Goal: Information Seeking & Learning: Learn about a topic

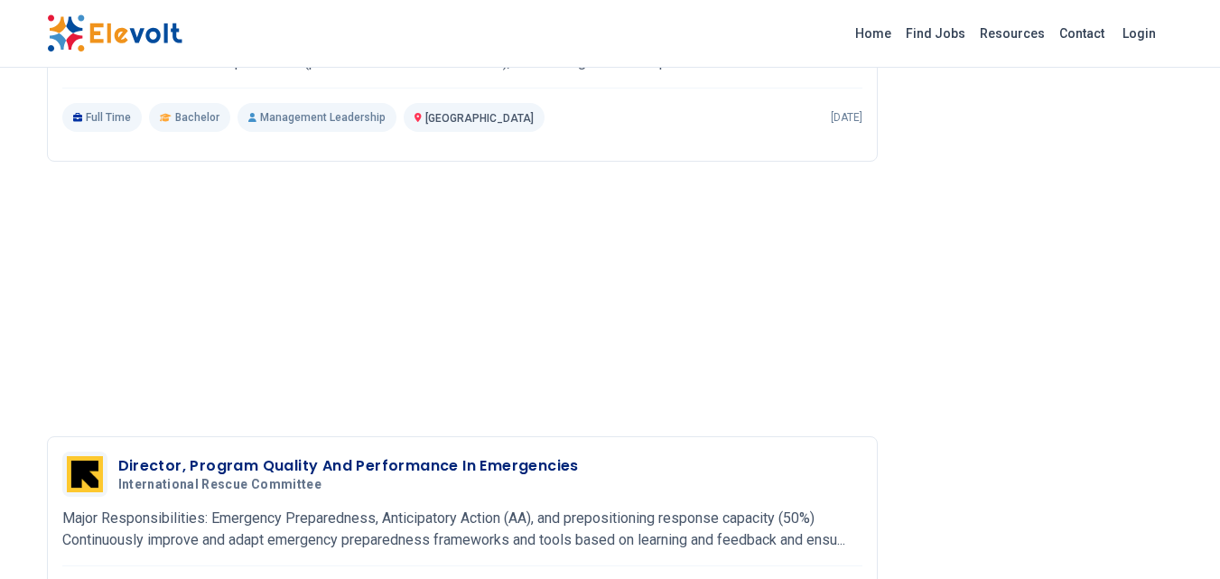
scroll to position [2347, 0]
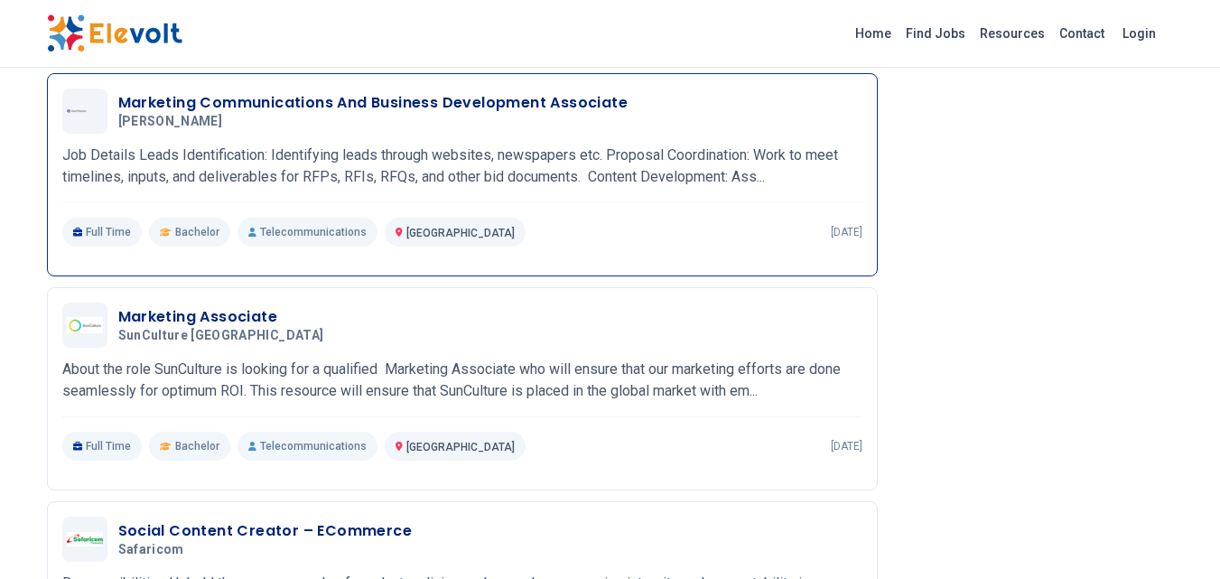
scroll to position [1444, 0]
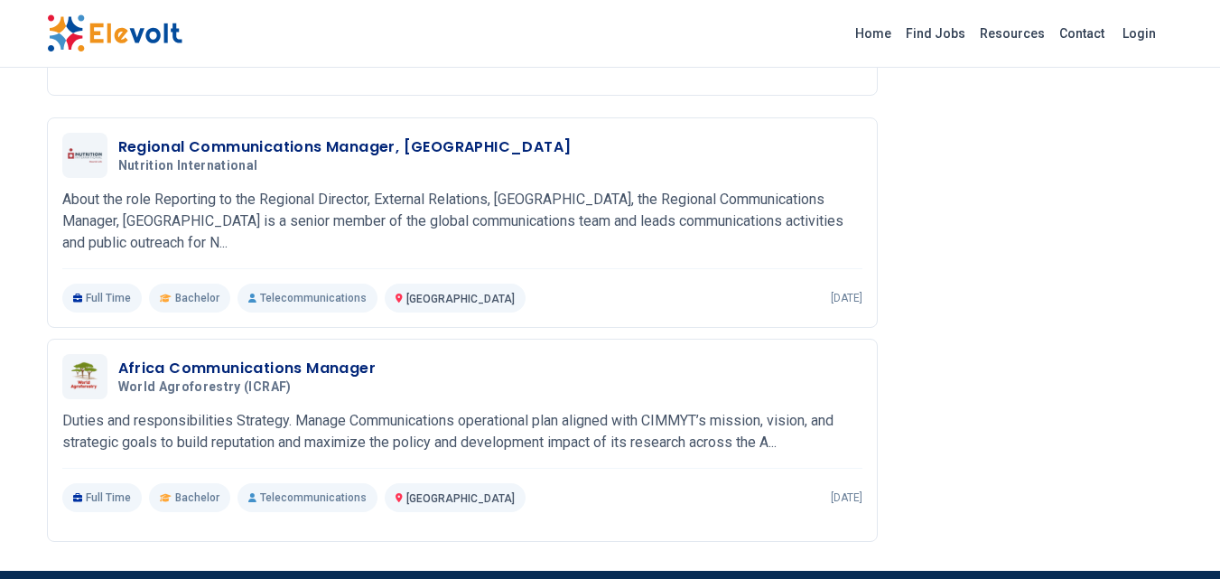
scroll to position [2167, 0]
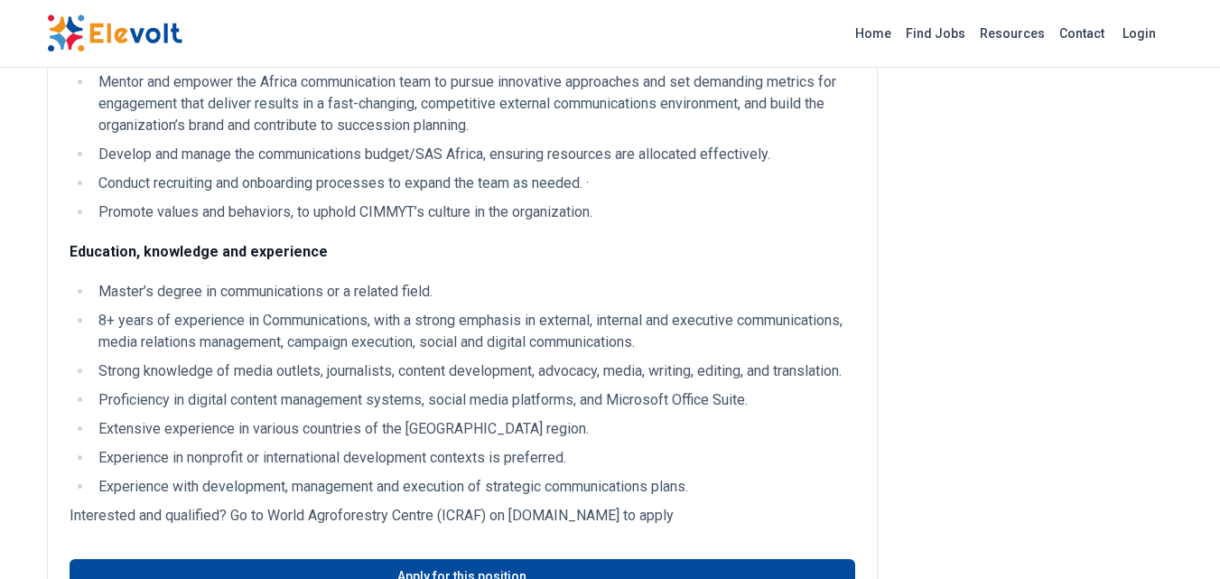
scroll to position [1986, 0]
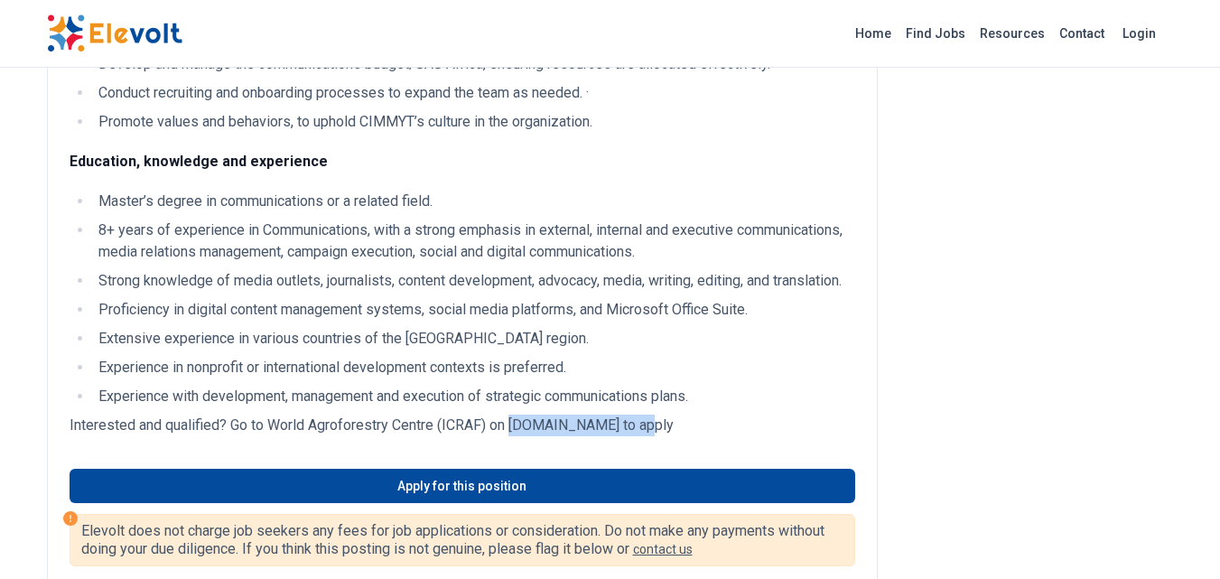
drag, startPoint x: 513, startPoint y: 423, endPoint x: 630, endPoint y: 423, distance: 117.4
click at [630, 423] on p "Interested and qualified? Go to World Agroforestry Centre (ICRAF) on www.cifor-…" at bounding box center [462, 425] width 785 height 22
copy p "www.cifor-icraf.org"
